Goal: Task Accomplishment & Management: Manage account settings

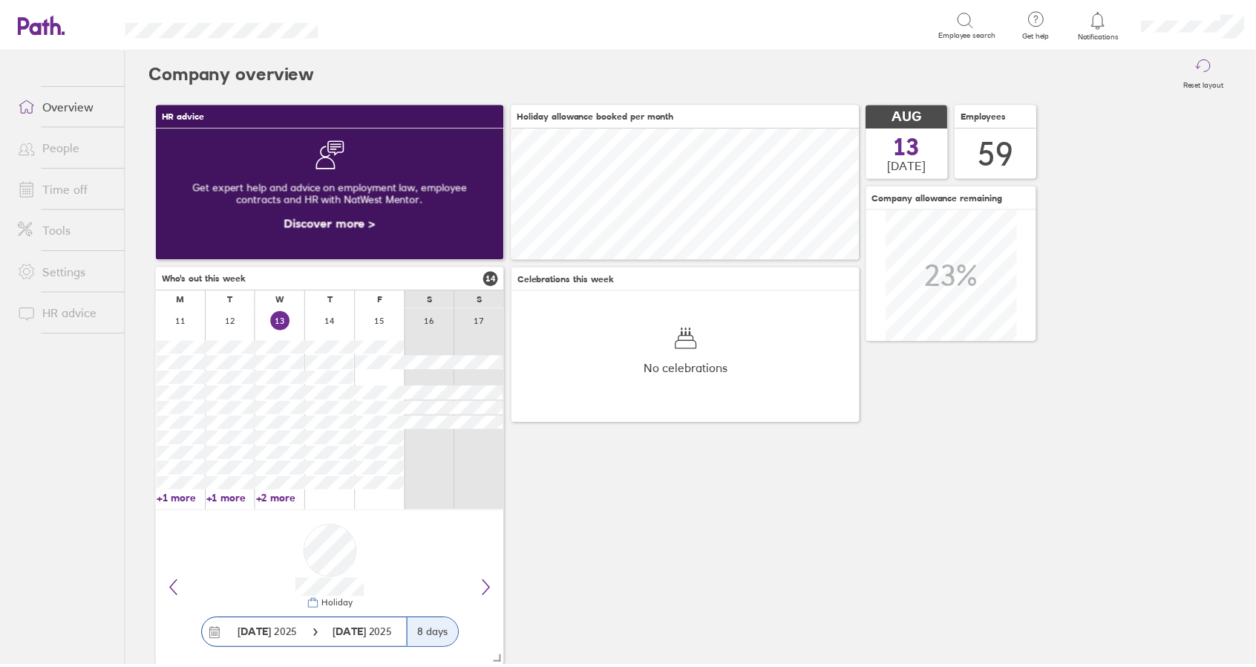
scroll to position [132, 350]
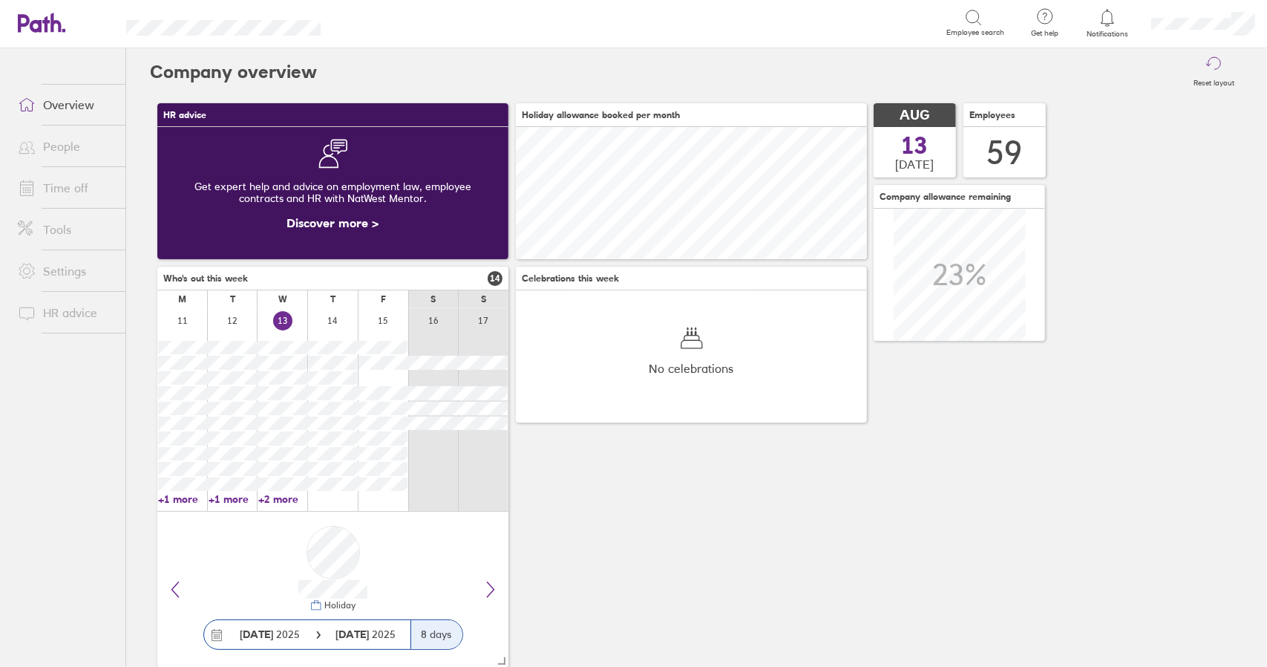
click at [70, 186] on link "Time off" at bounding box center [66, 188] width 120 height 30
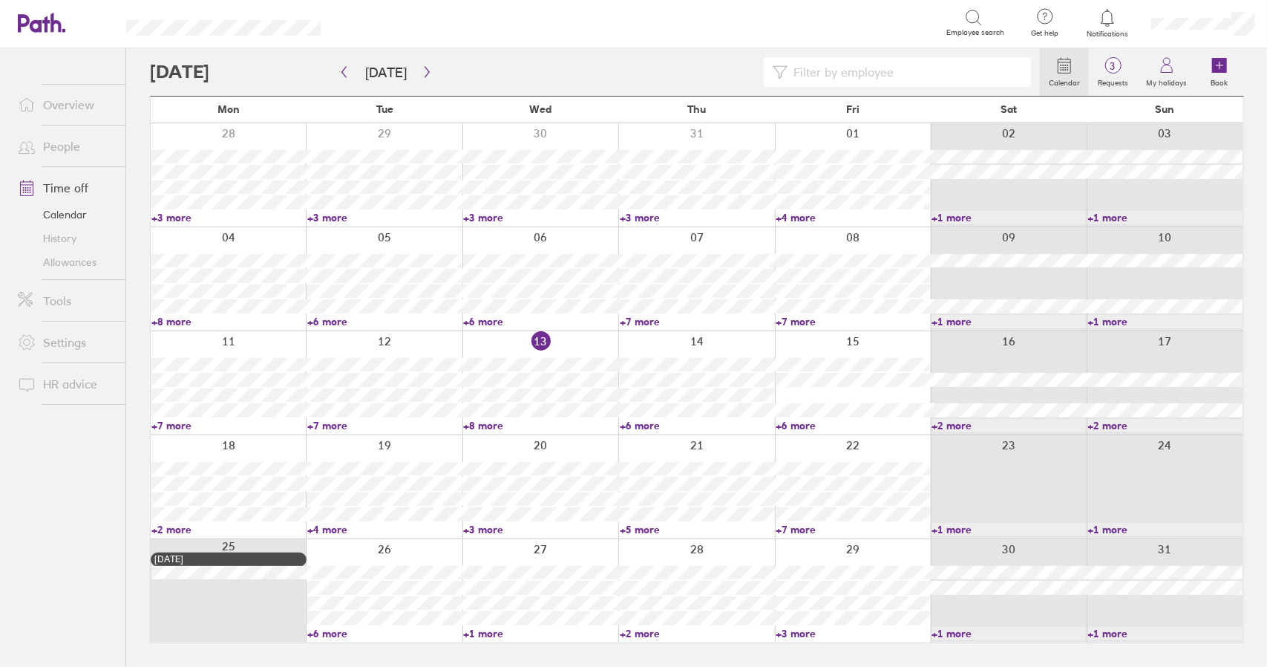
click at [809, 427] on link "+6 more" at bounding box center [853, 425] width 154 height 13
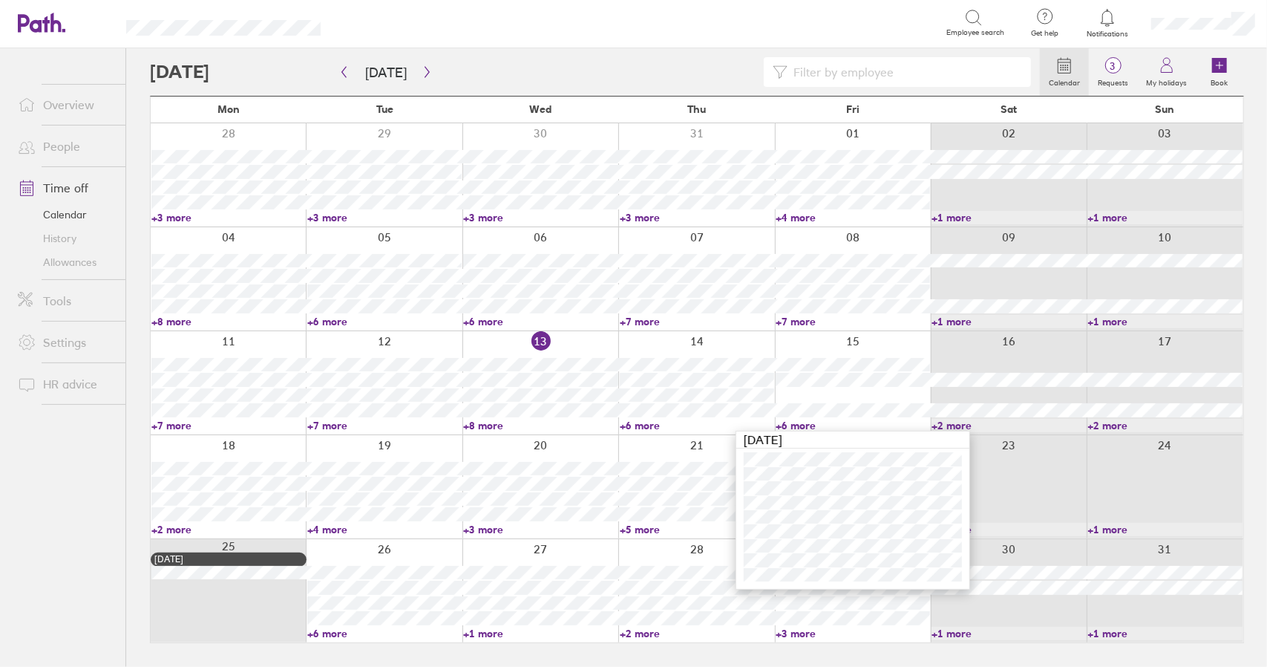
click at [808, 426] on link "+6 more" at bounding box center [853, 425] width 154 height 13
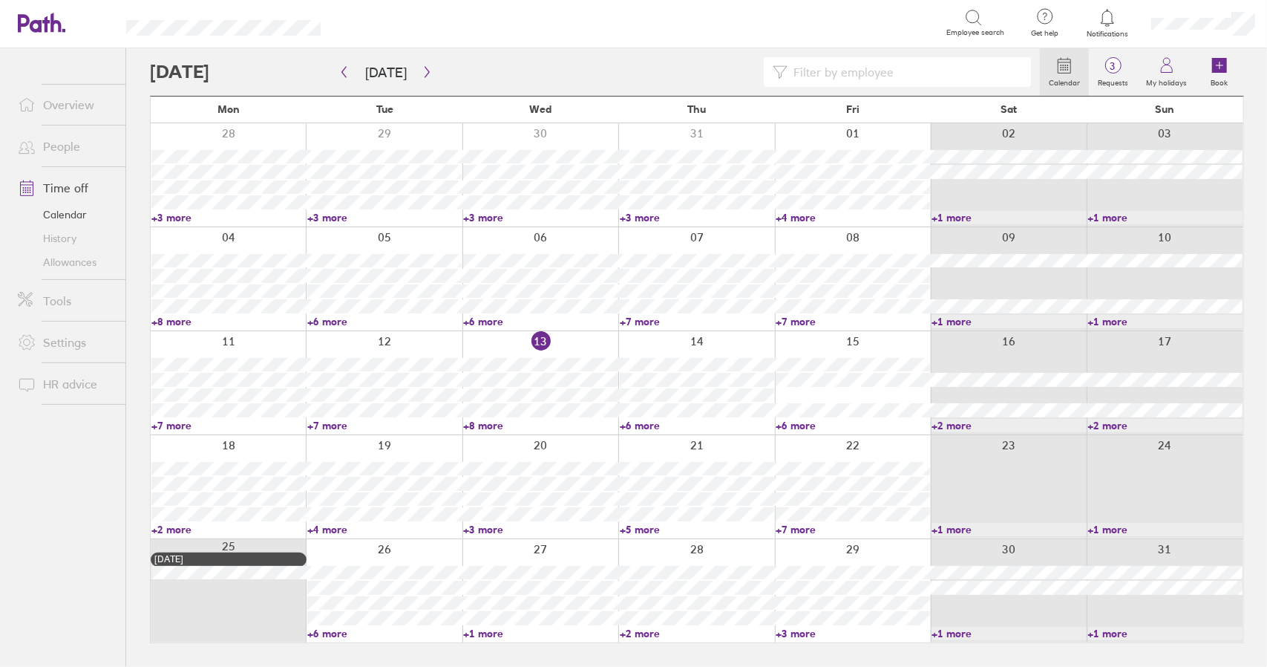
click at [805, 525] on link "+7 more" at bounding box center [853, 529] width 154 height 13
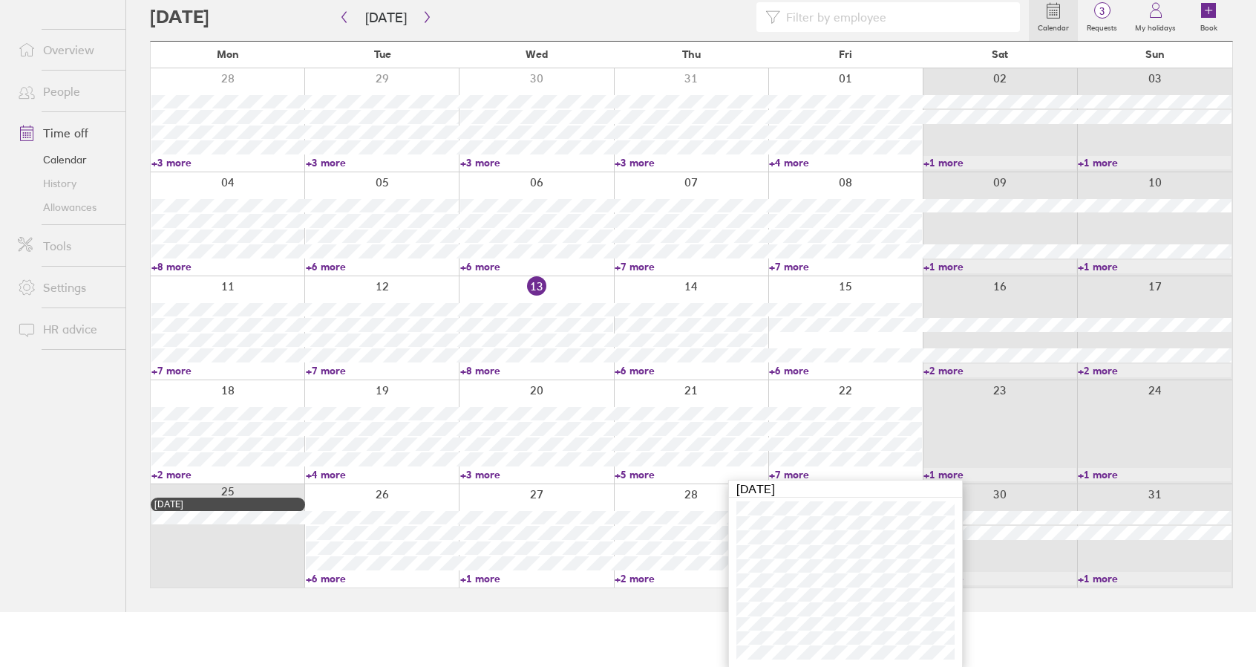
click at [791, 474] on link "+7 more" at bounding box center [845, 474] width 153 height 13
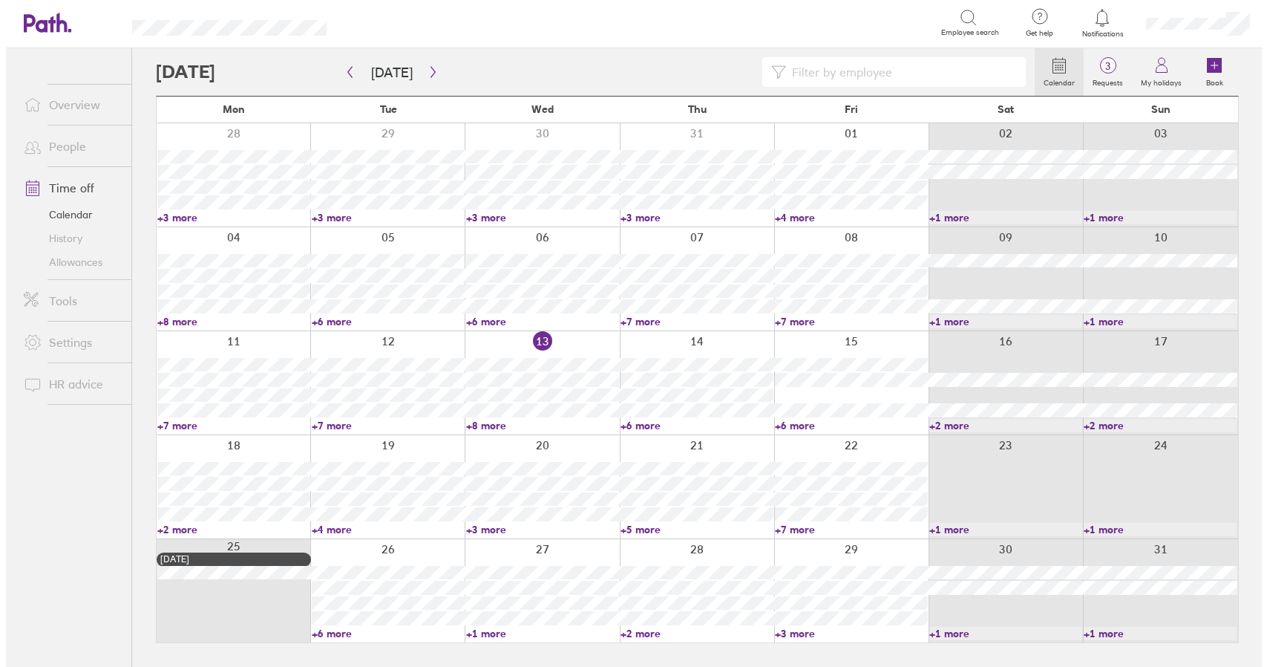
scroll to position [0, 0]
